Goal: Task Accomplishment & Management: Use online tool/utility

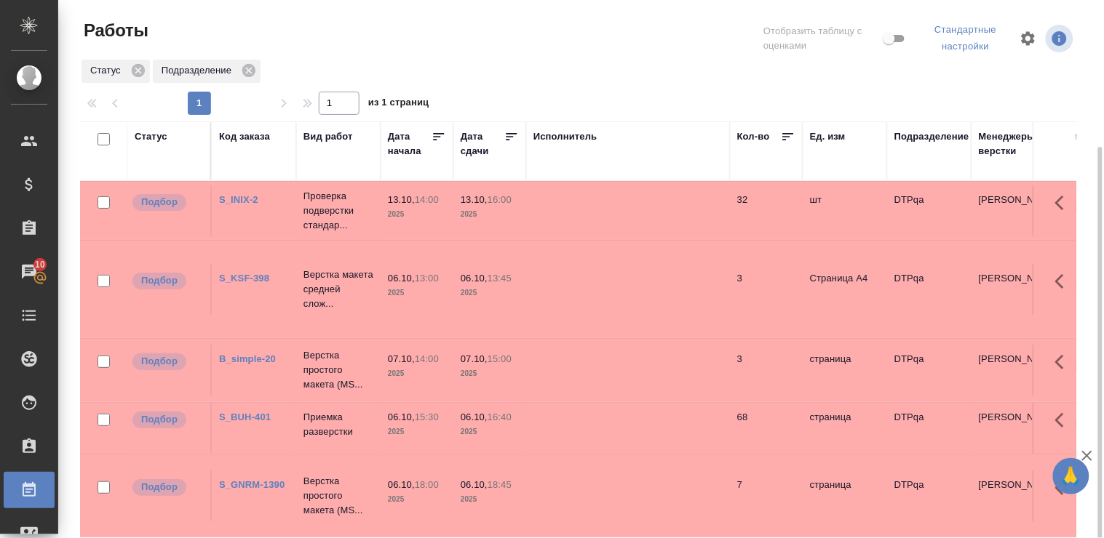
scroll to position [81, 0]
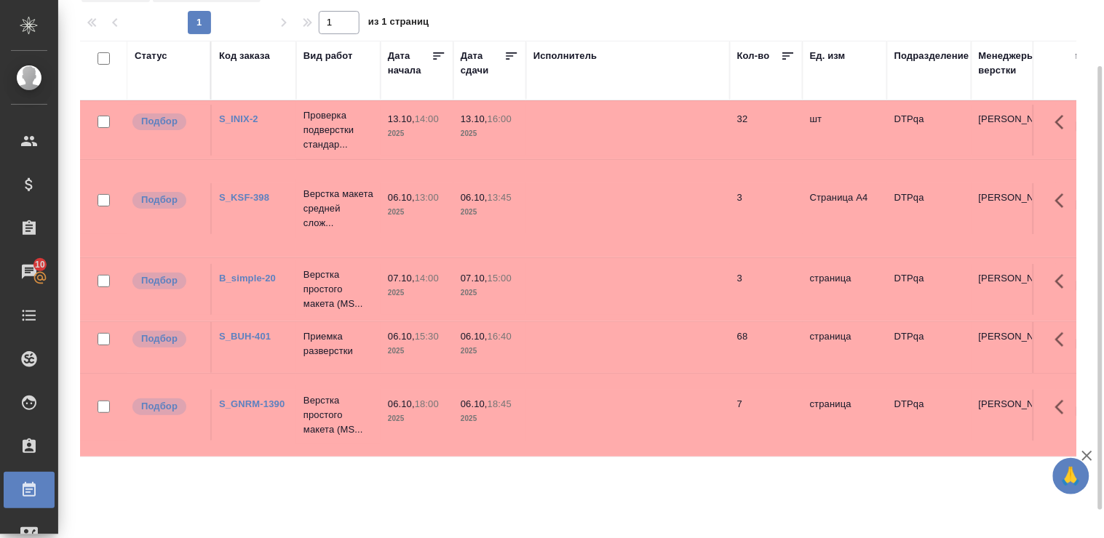
click at [155, 54] on div "Статус" at bounding box center [151, 56] width 33 height 15
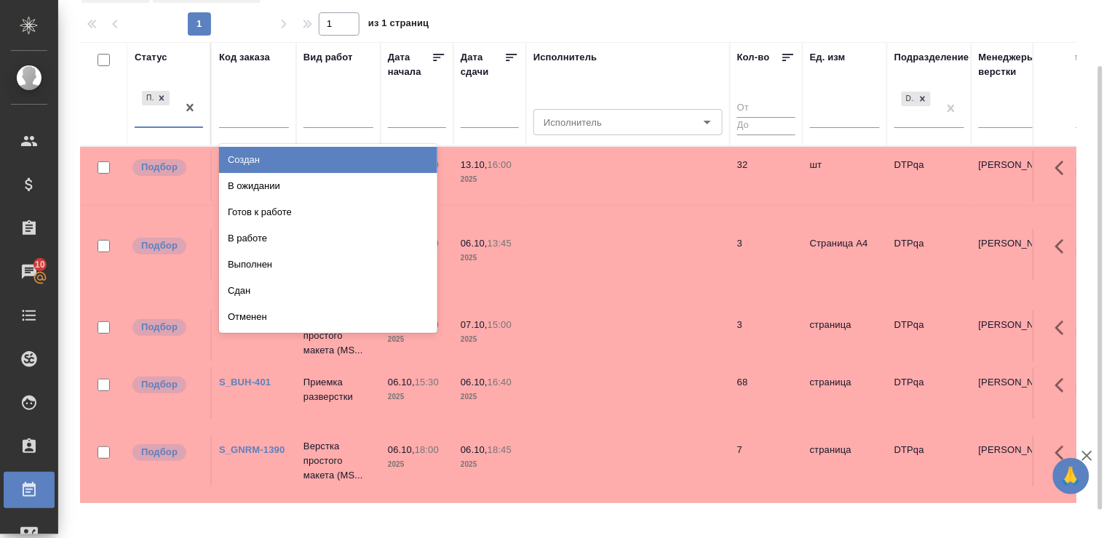
click at [175, 127] on div "Подбор" at bounding box center [169, 108] width 68 height 41
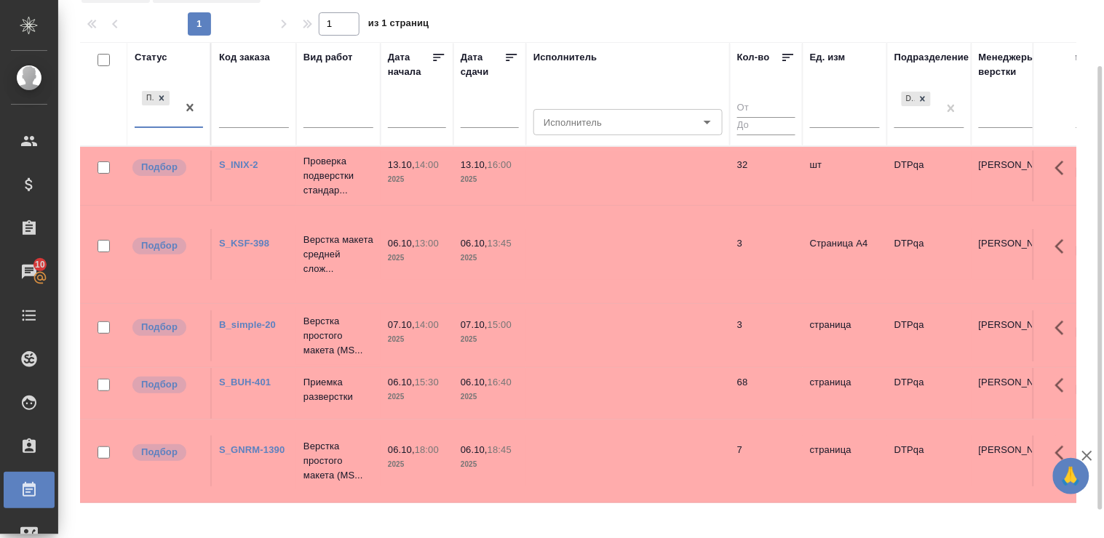
click at [143, 124] on div "Подбор" at bounding box center [156, 107] width 42 height 39
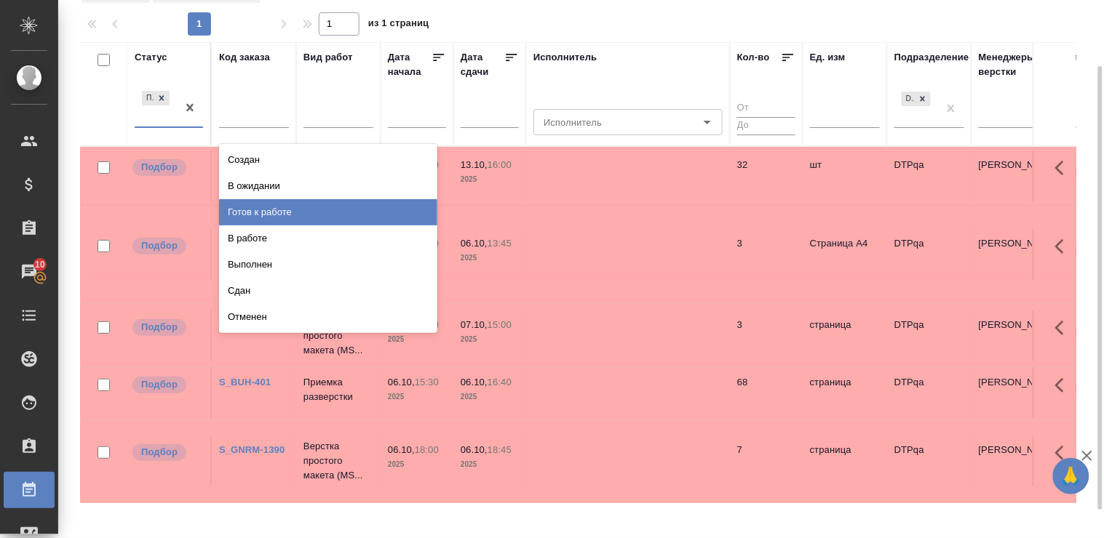
click at [290, 214] on div "Готов к работе" at bounding box center [328, 212] width 218 height 26
drag, startPoint x: 290, startPoint y: 214, endPoint x: 204, endPoint y: 136, distance: 115.9
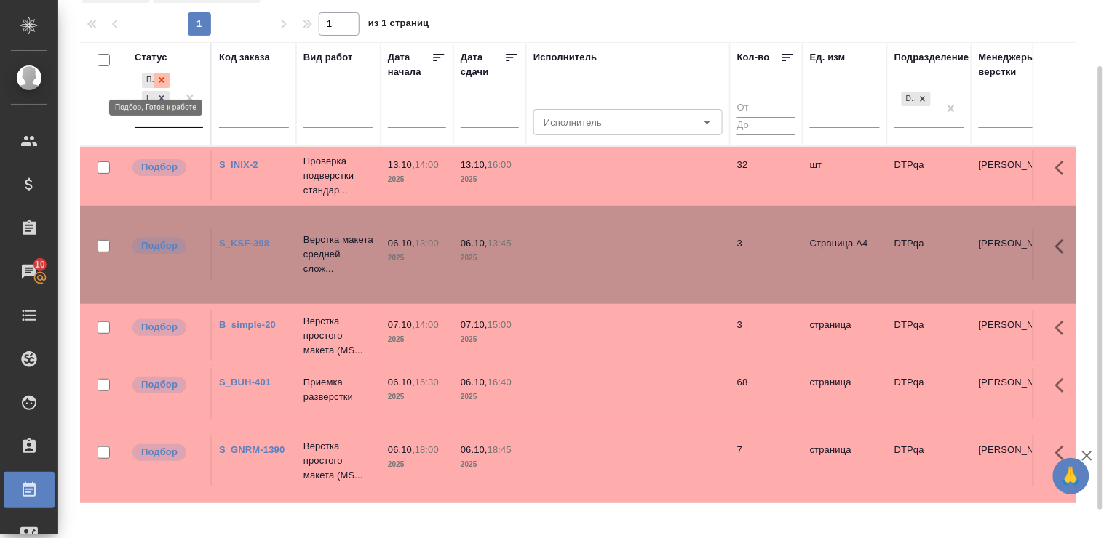
click at [164, 76] on icon at bounding box center [161, 80] width 10 height 10
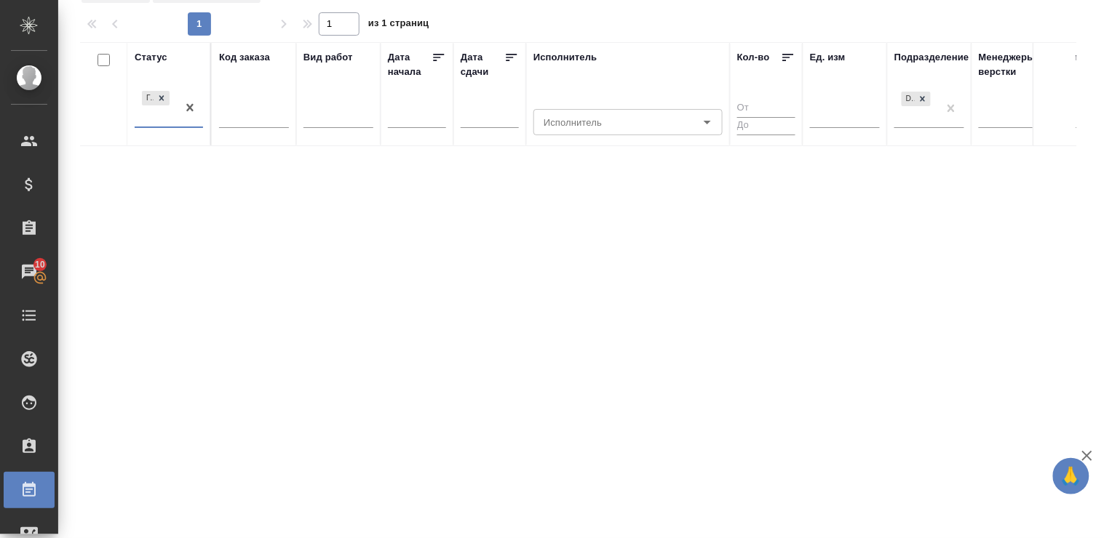
click at [151, 125] on div "Готов к работе" at bounding box center [156, 107] width 42 height 39
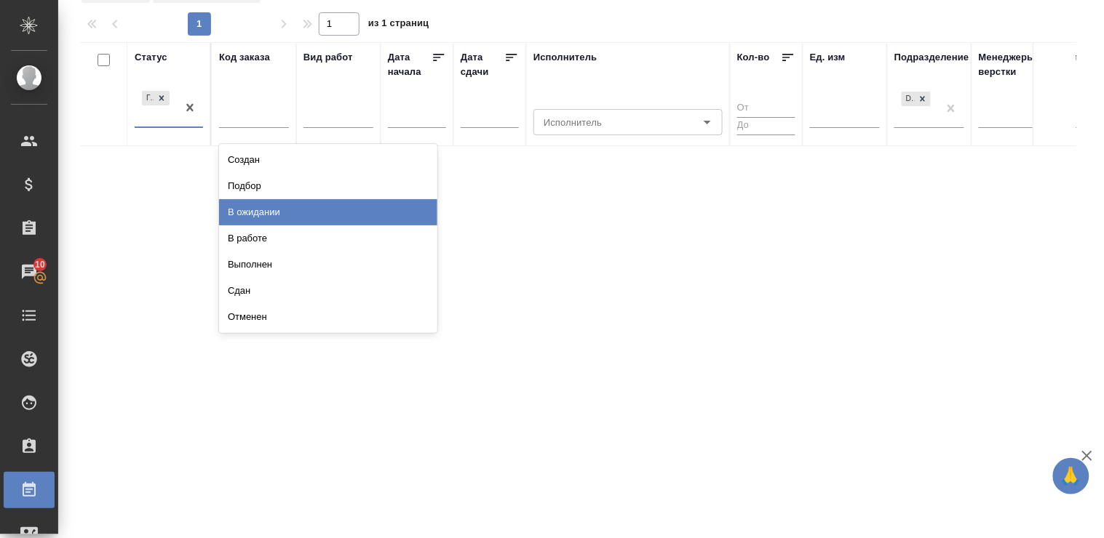
click at [265, 219] on div "В ожидании" at bounding box center [328, 212] width 218 height 26
click at [265, 219] on div "Статус option Подбор, deselected. option В ожидании focused, 3 of 8. 7 results …" at bounding box center [578, 304] width 996 height 524
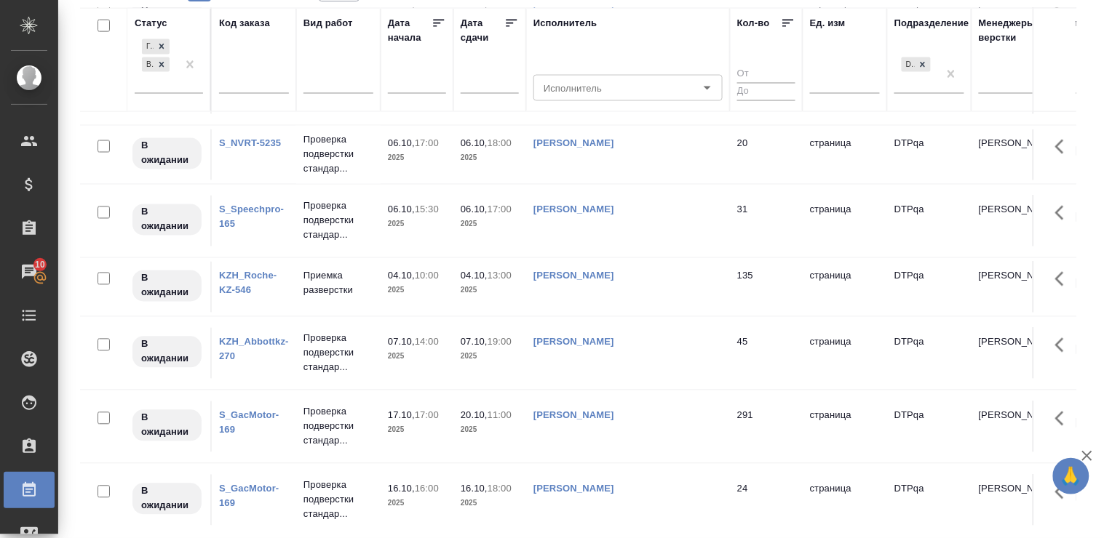
scroll to position [586, 0]
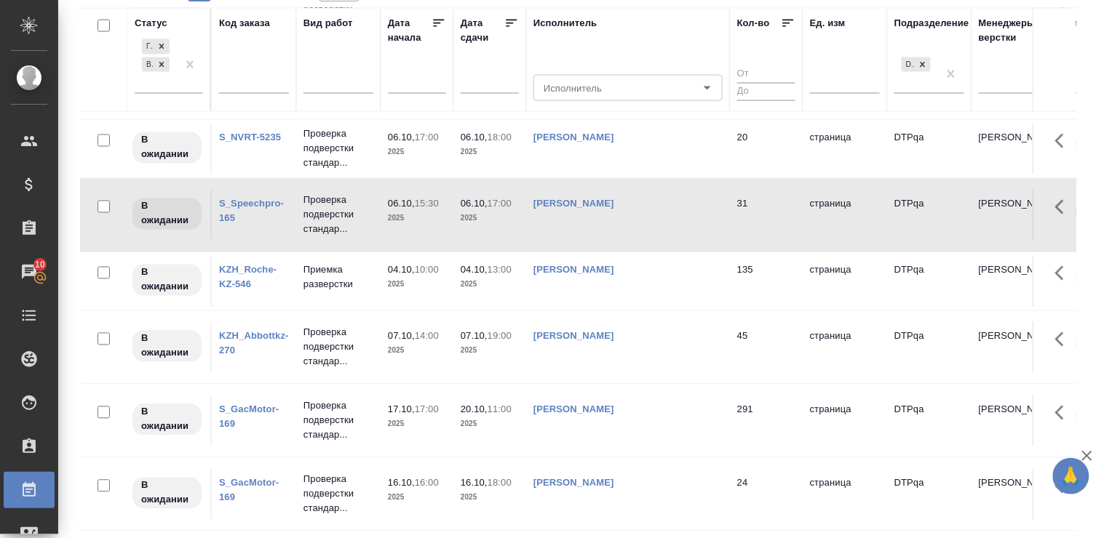
click at [250, 271] on link "KZH_Roche-KZ-546" at bounding box center [247, 277] width 57 height 25
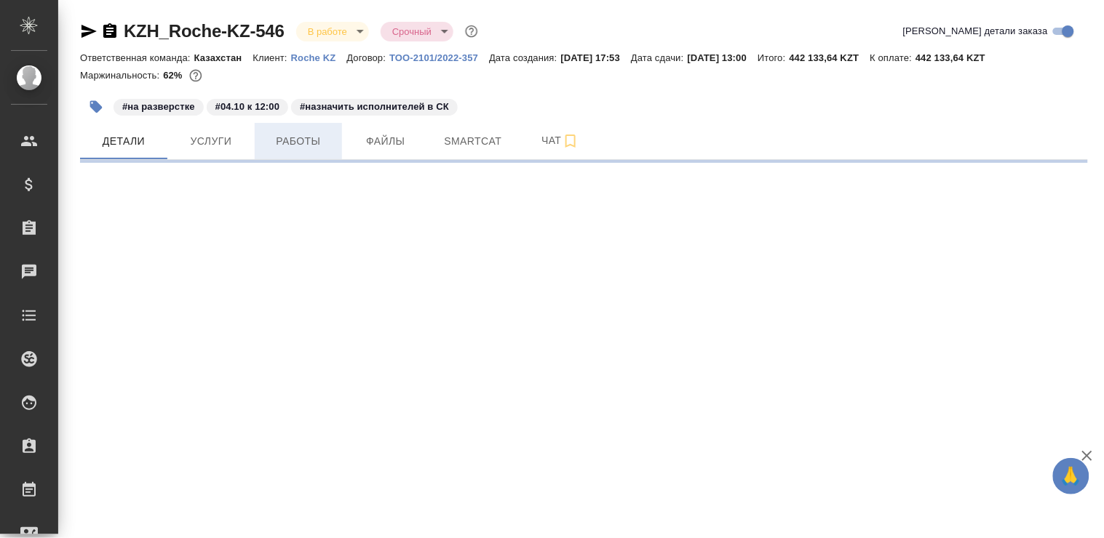
select select "RU"
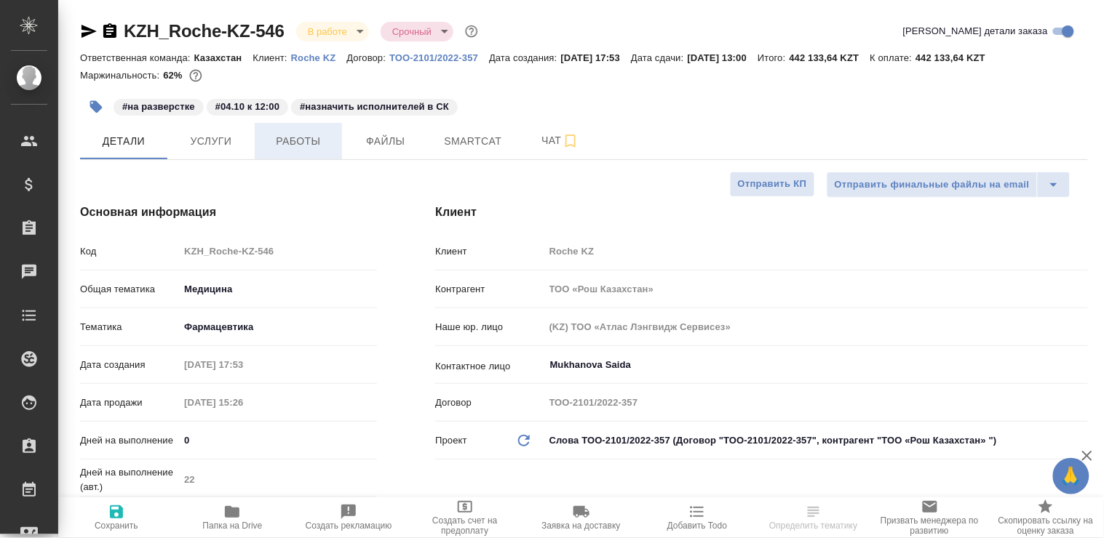
type textarea "x"
click at [291, 138] on span "Работы" at bounding box center [298, 141] width 70 height 18
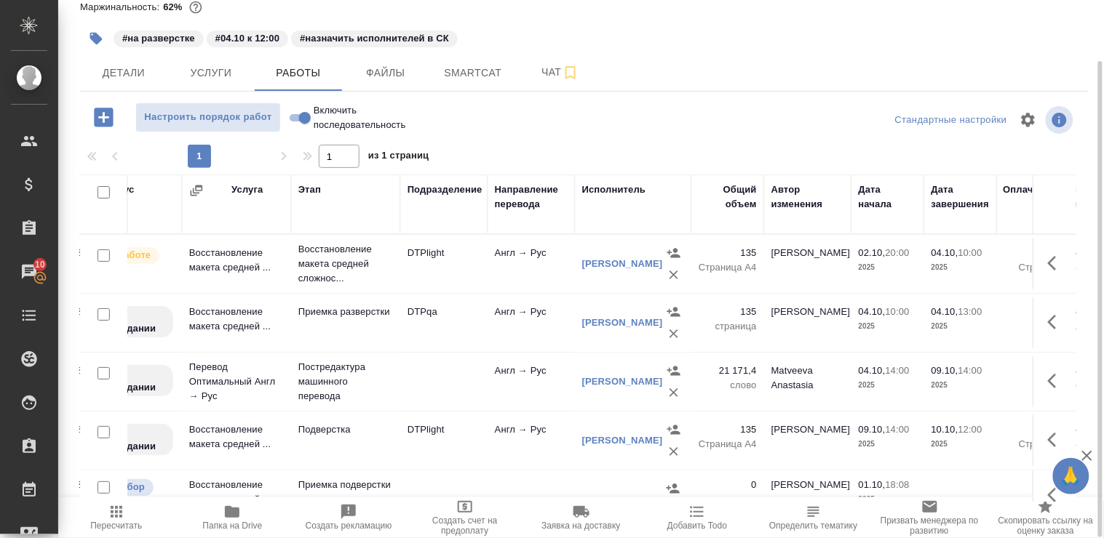
scroll to position [0, 183]
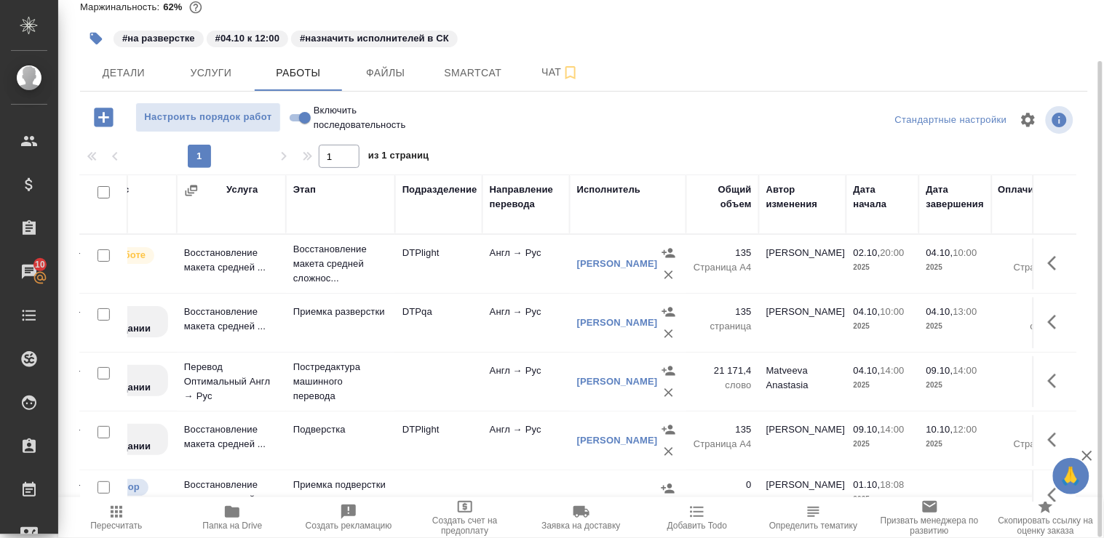
click at [729, 511] on span "Добавить Todo" at bounding box center [697, 518] width 99 height 28
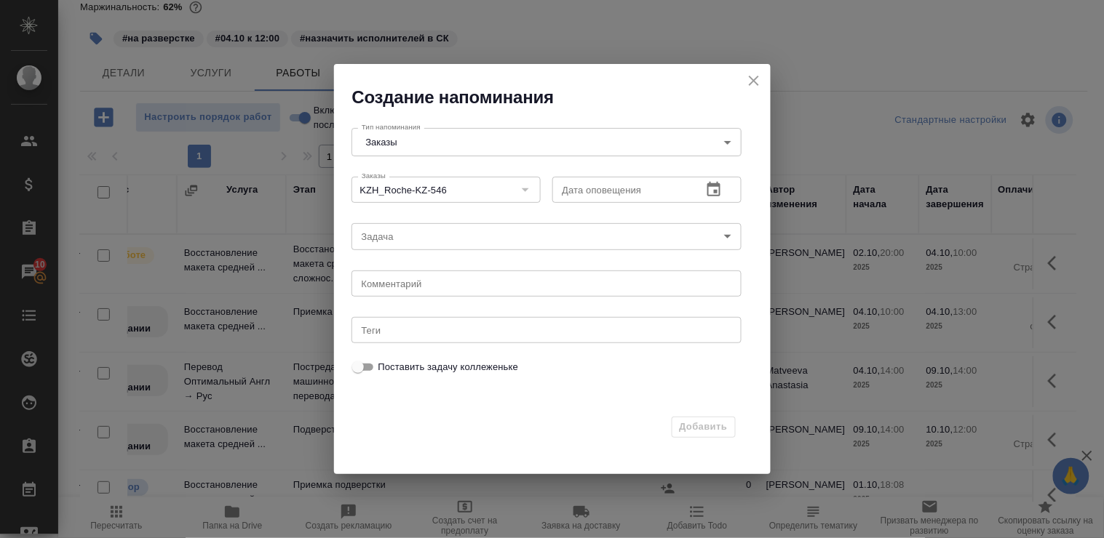
scroll to position [0, 185]
click at [752, 81] on icon "close" at bounding box center [754, 81] width 10 height 10
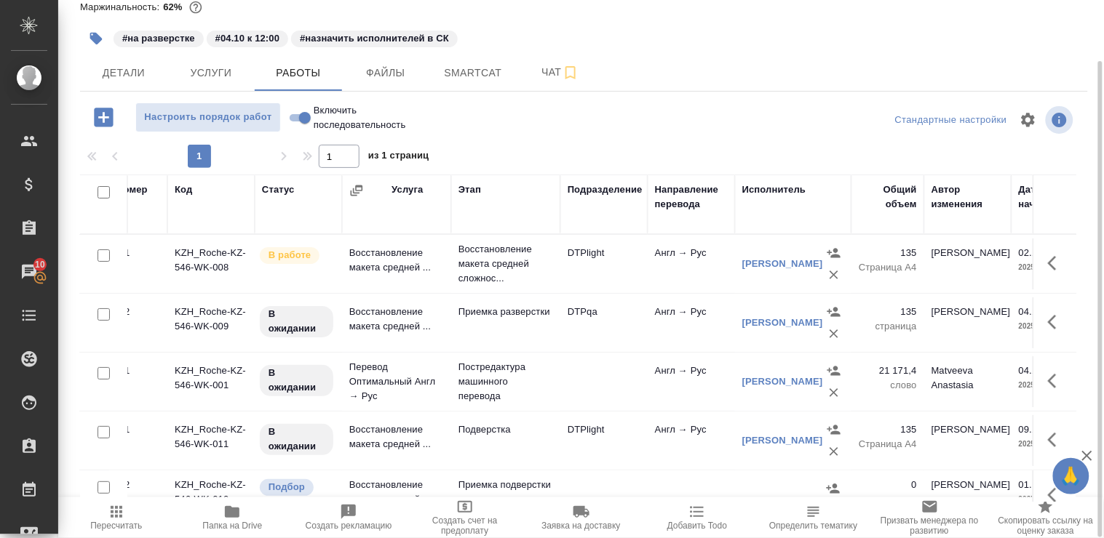
scroll to position [0, 4]
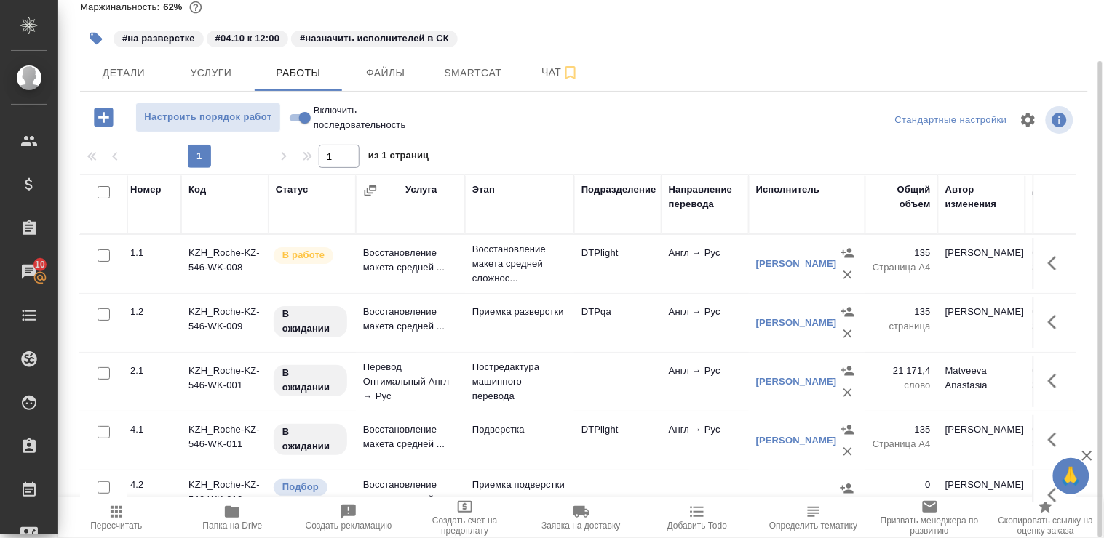
click at [440, 482] on td "Восстановление макета средней ..." at bounding box center [410, 496] width 109 height 51
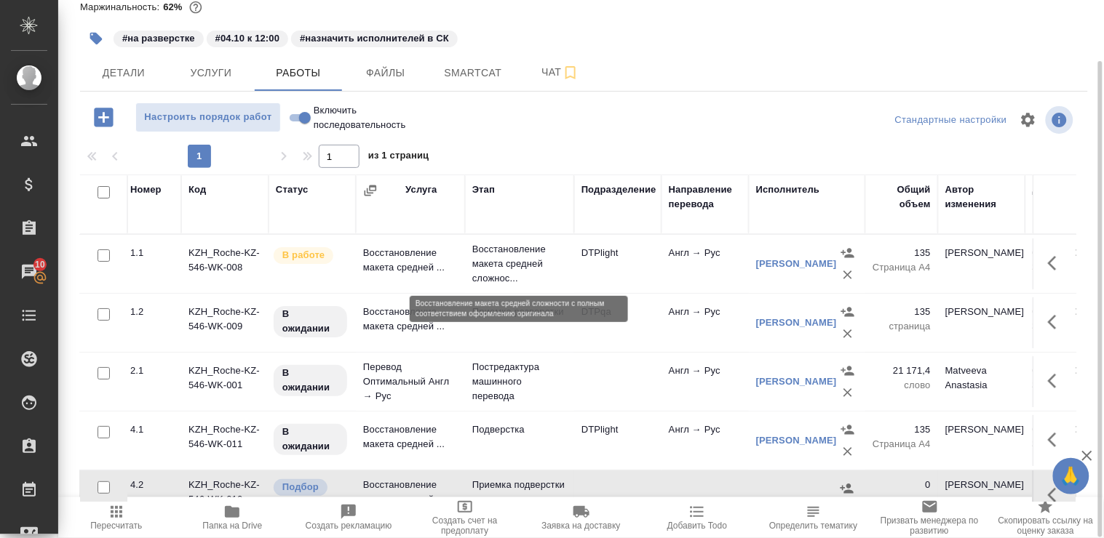
click at [498, 255] on p "Восстановление макета средней сложнос..." at bounding box center [519, 264] width 95 height 44
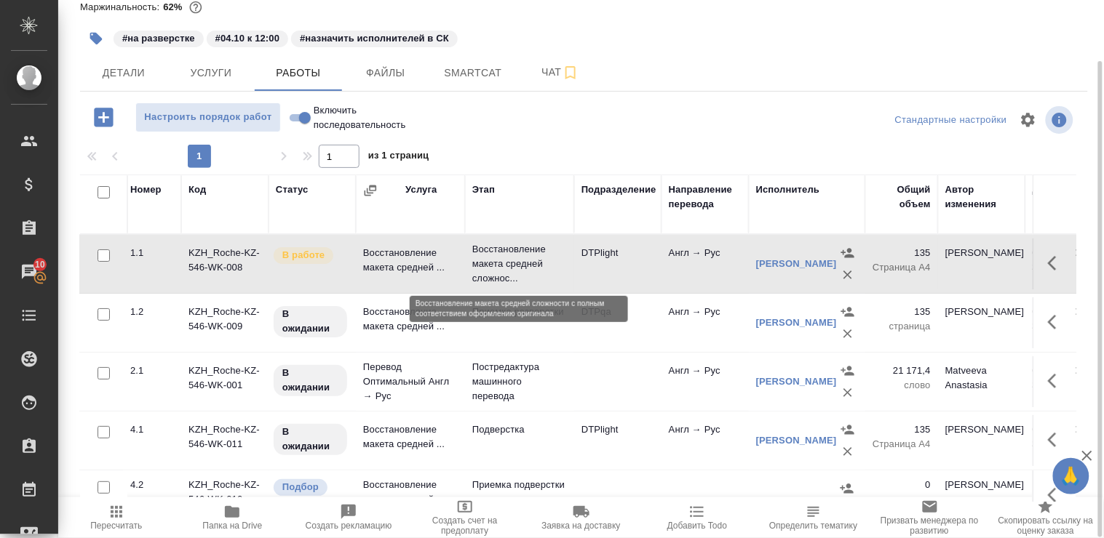
click at [498, 255] on p "Восстановление макета средней сложнос..." at bounding box center [519, 264] width 95 height 44
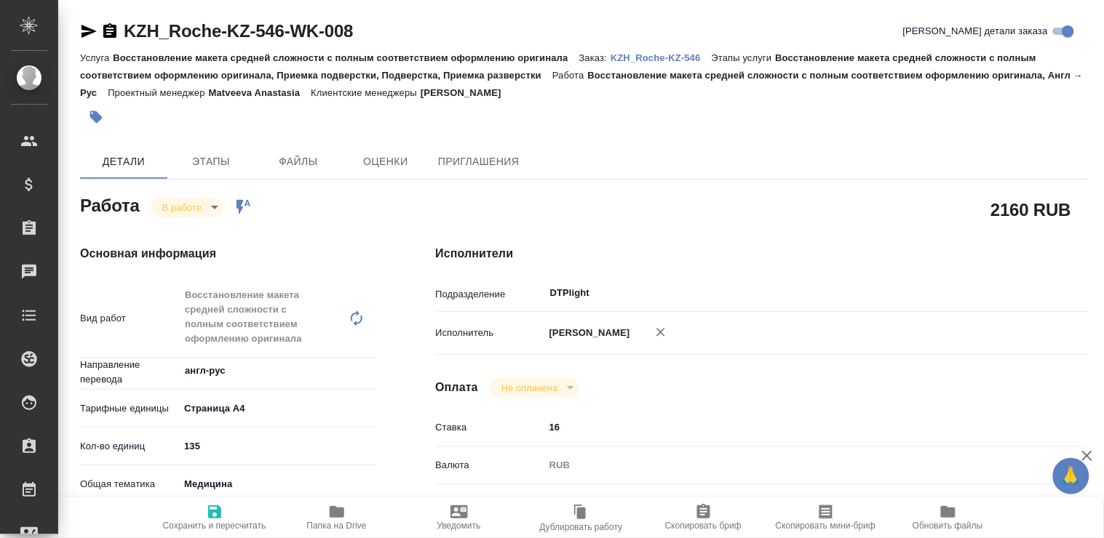
type textarea "x"
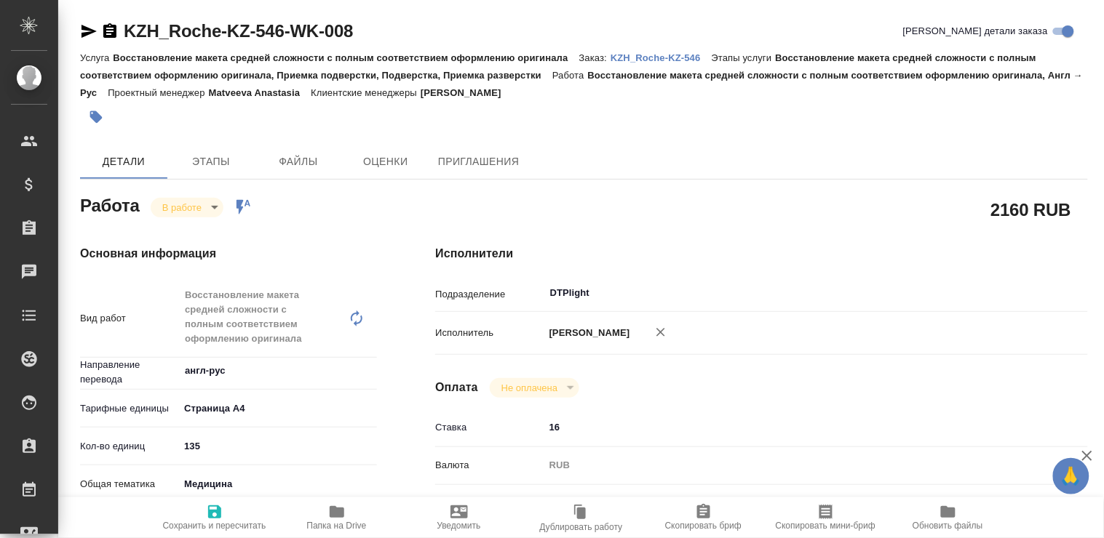
type textarea "x"
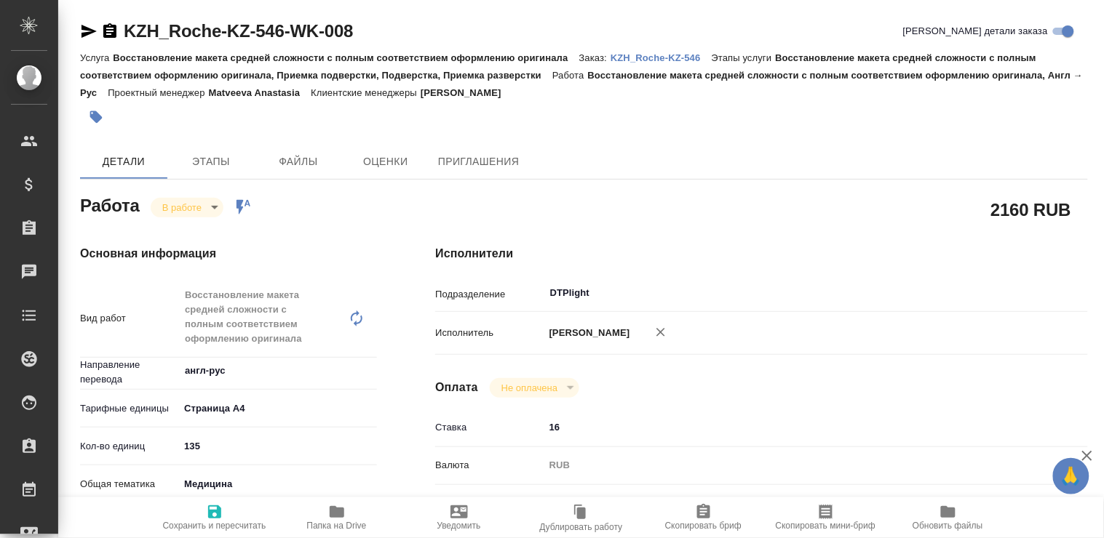
type textarea "x"
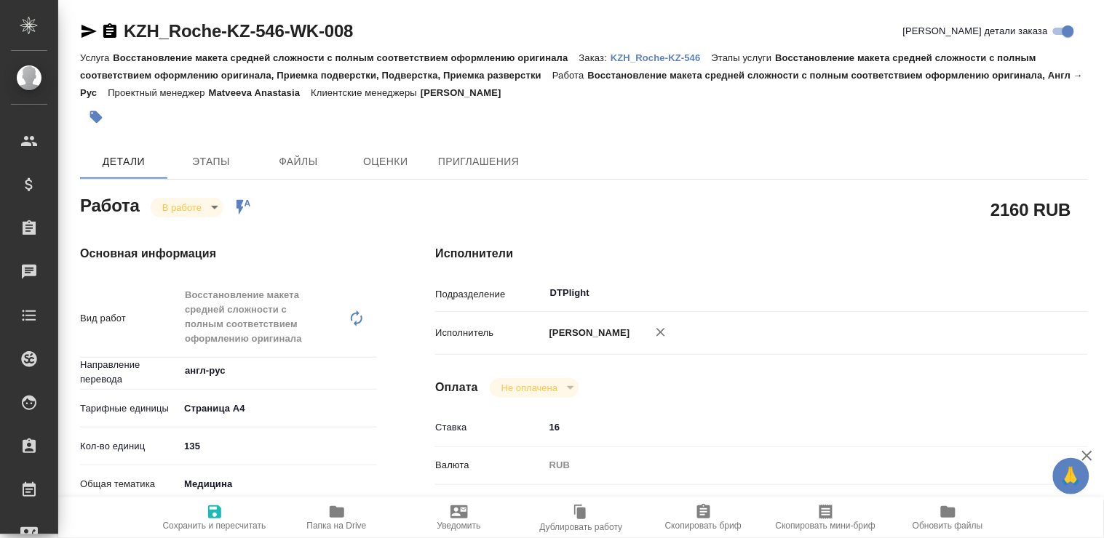
type textarea "x"
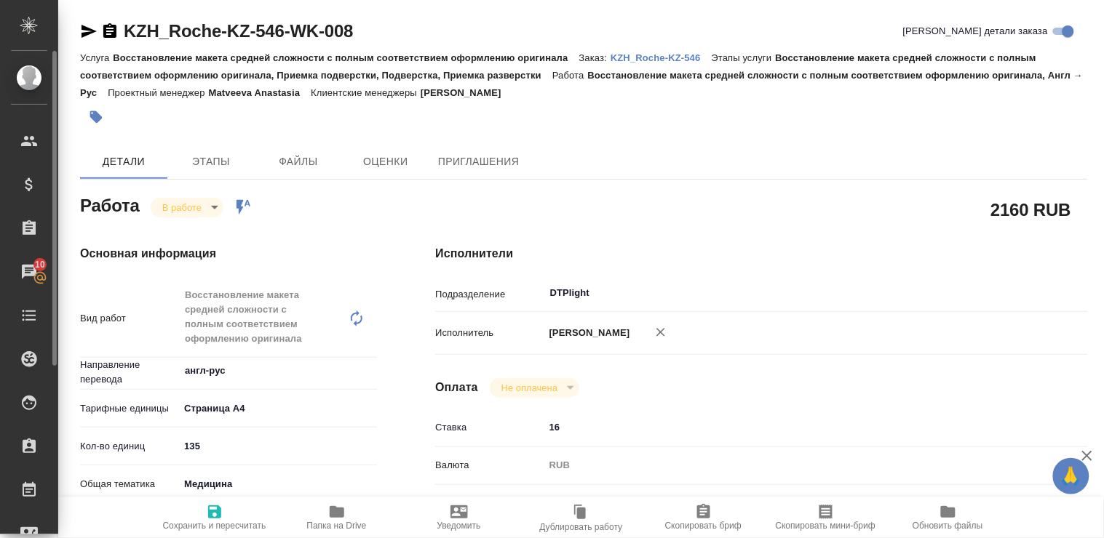
type textarea "x"
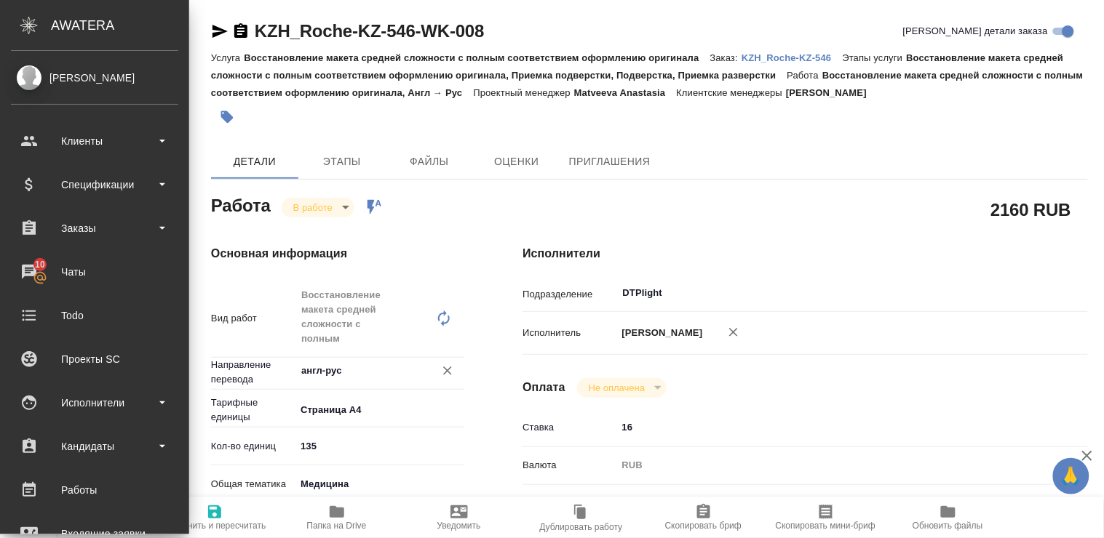
type textarea "x"
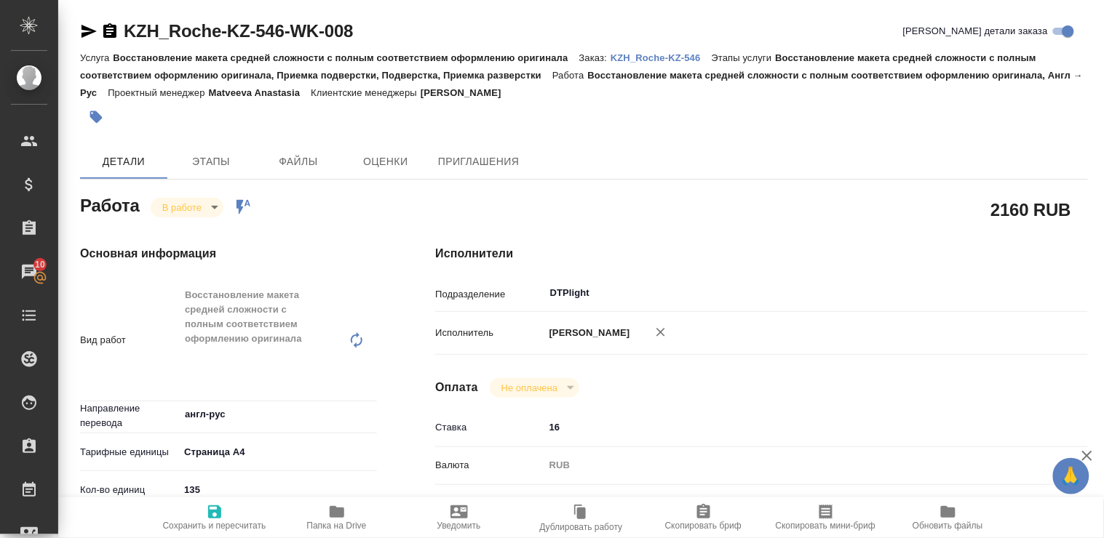
click at [86, 31] on icon "button" at bounding box center [88, 31] width 17 height 17
drag, startPoint x: 342, startPoint y: 522, endPoint x: 359, endPoint y: 473, distance: 51.5
click at [341, 521] on span "Папка на Drive" at bounding box center [337, 526] width 60 height 10
